Goal: Find specific page/section: Find specific page/section

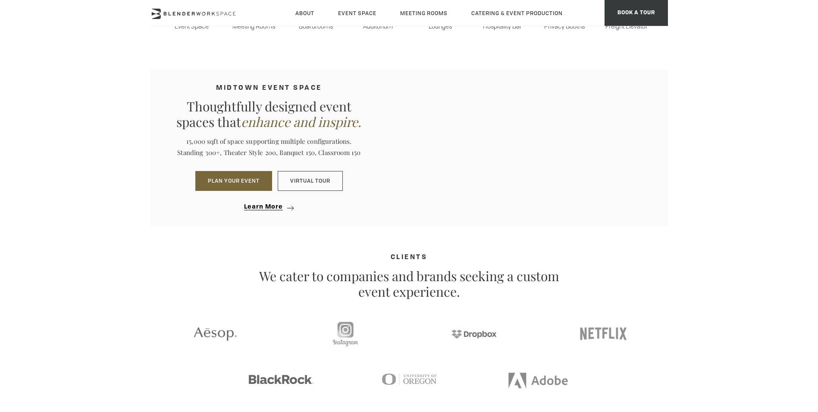
scroll to position [791, 0]
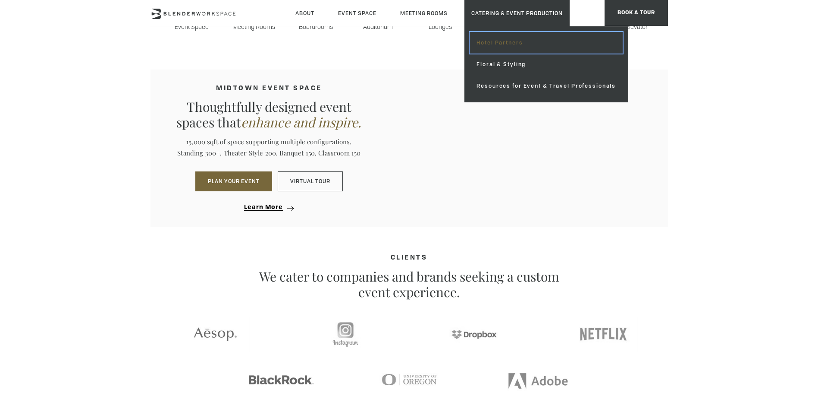
click at [503, 44] on link "Hotel Partners" at bounding box center [546, 43] width 153 height 22
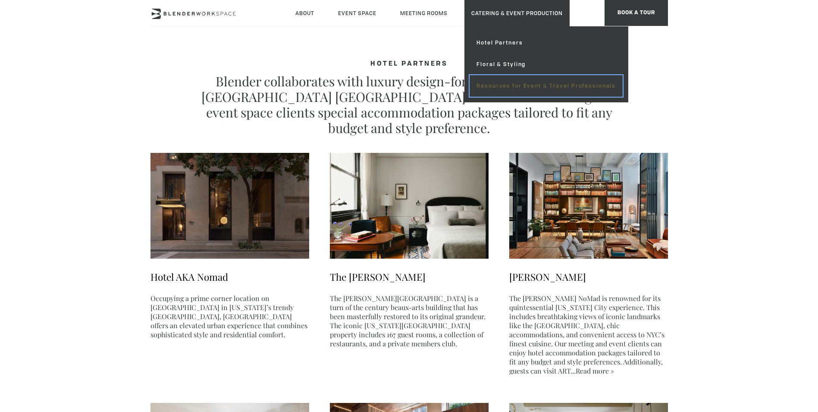
click at [510, 90] on link "Resources for Event & Travel Professionals" at bounding box center [546, 86] width 153 height 22
